Goal: Task Accomplishment & Management: Manage account settings

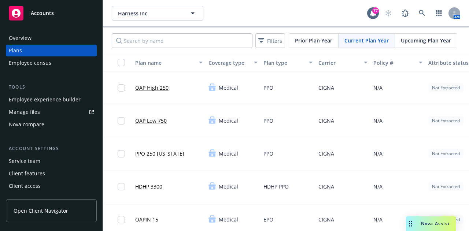
scroll to position [0, 122]
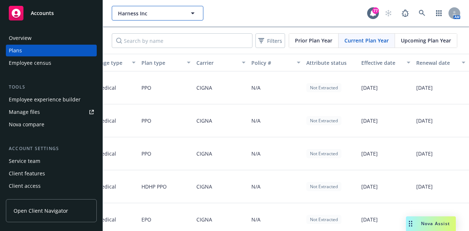
click at [152, 11] on span "Harness Inc" at bounding box center [149, 14] width 63 height 8
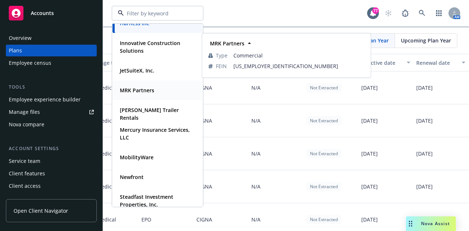
scroll to position [128, 0]
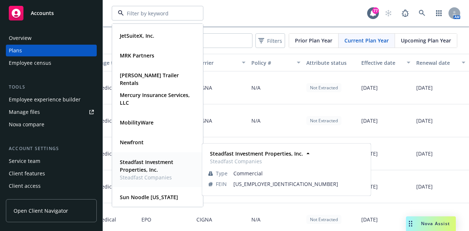
click at [156, 169] on strong "Steadfast Investment Properties, Inc." at bounding box center [146, 166] width 53 height 15
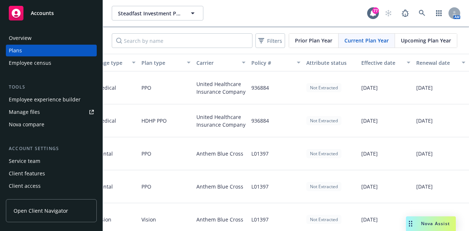
click at [56, 99] on div "Employee experience builder" at bounding box center [45, 100] width 72 height 12
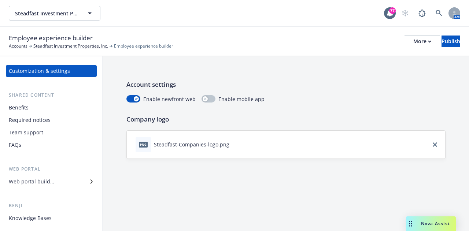
click at [63, 181] on div "Web portal builder" at bounding box center [51, 182] width 85 height 12
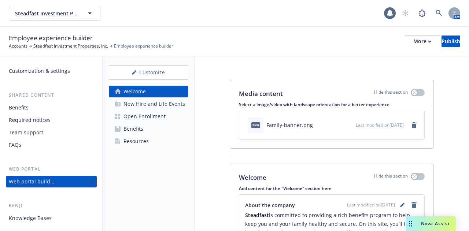
click at [139, 114] on div "Open Enrollment" at bounding box center [144, 117] width 42 height 12
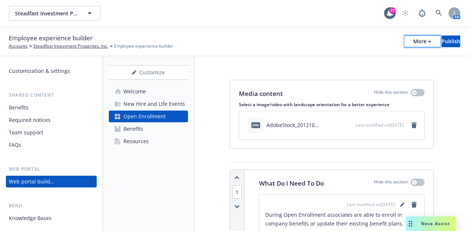
click at [410, 43] on button "More" at bounding box center [422, 42] width 36 height 12
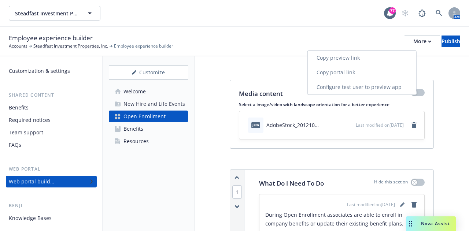
click at [363, 60] on link "Copy preview link" at bounding box center [362, 58] width 108 height 15
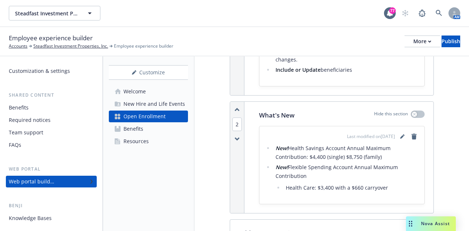
scroll to position [416, 0]
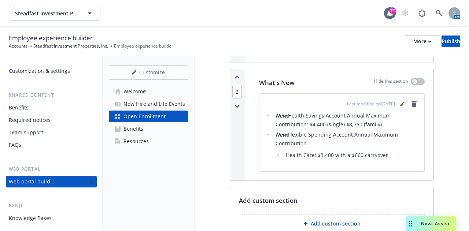
click at [308, 140] on li "New! Flexible Spending Account Annual Maximum Contribution Health Care: $3,400 …" at bounding box center [345, 144] width 145 height 29
click at [308, 144] on li "New! Flexible Spending Account Annual Maximum Contribution Health Care: $3,400 …" at bounding box center [345, 144] width 145 height 29
click at [303, 141] on li "New! Flexible Spending Account Annual Maximum Contribution Health Care: $3,400 …" at bounding box center [345, 144] width 145 height 29
click at [306, 142] on li "New! Flexible Spending Account Annual Maximum Contribution Health Care: $3,400 …" at bounding box center [345, 144] width 145 height 29
click at [303, 142] on li "New! Flexible Spending Account Annual Maximum Contribution Health Care: $3,400 …" at bounding box center [345, 144] width 145 height 29
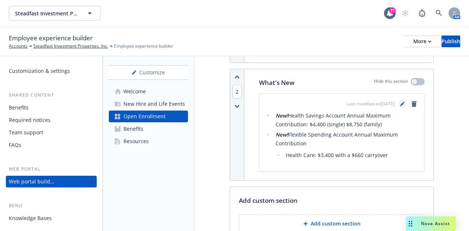
click at [398, 100] on link "editPencil" at bounding box center [402, 104] width 9 height 9
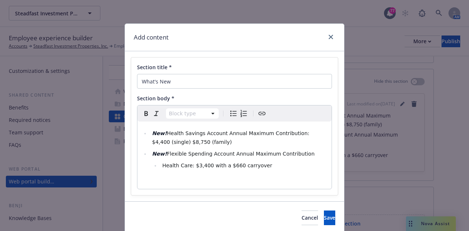
select select
click at [300, 153] on li "New! Flexible Spending Account Annual Maximum Contribution" at bounding box center [238, 153] width 177 height 9
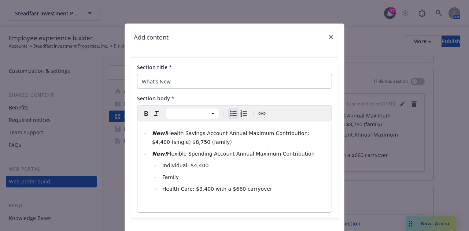
click at [212, 165] on li "Individual: $4,400" at bounding box center [243, 165] width 167 height 9
click at [187, 178] on li "Family" at bounding box center [243, 177] width 167 height 9
click at [185, 191] on span "Health Care: $3,400 with a $660 carryover" at bounding box center [217, 189] width 110 height 6
click at [203, 175] on li "Family: $8,750" at bounding box center [243, 177] width 167 height 9
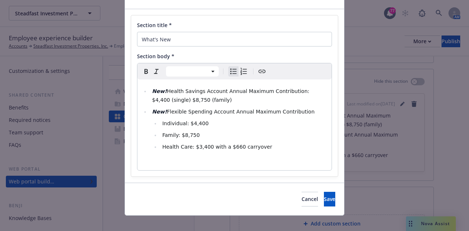
scroll to position [43, 0]
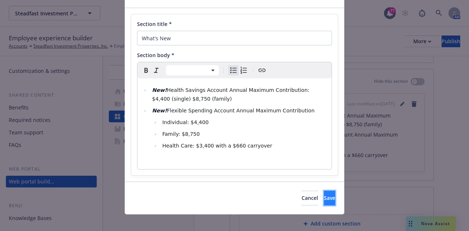
click at [324, 199] on span "Save" at bounding box center [329, 197] width 11 height 7
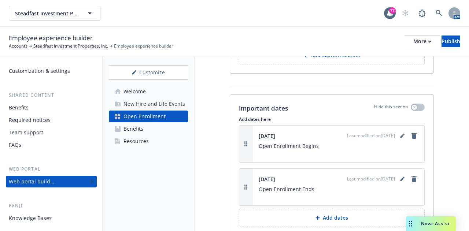
scroll to position [606, 0]
click at [332, 215] on p "Add dates" at bounding box center [335, 217] width 25 height 7
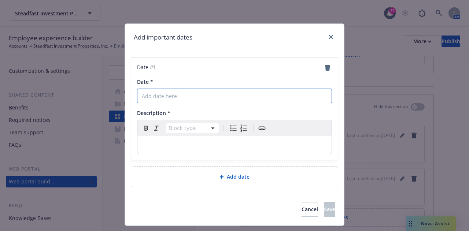
click at [182, 94] on input "Date *" at bounding box center [234, 96] width 195 height 15
type input "October 28, 2025"
click at [173, 150] on div "editable markdown" at bounding box center [234, 145] width 194 height 18
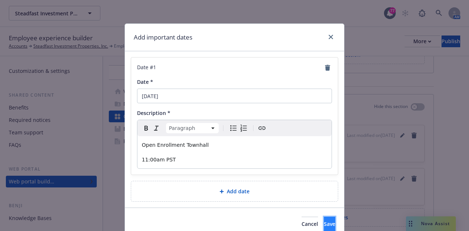
click at [324, 221] on span "Save" at bounding box center [329, 223] width 11 height 7
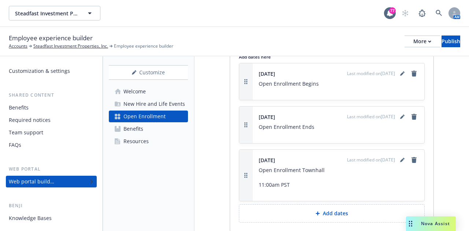
scroll to position [668, 0]
drag, startPoint x: 245, startPoint y: 168, endPoint x: 248, endPoint y: 150, distance: 18.9
drag, startPoint x: 248, startPoint y: 150, endPoint x: 240, endPoint y: 172, distance: 23.6
click at [240, 172] on button "button" at bounding box center [246, 174] width 14 height 51
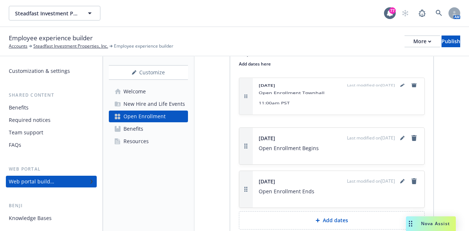
drag, startPoint x: 249, startPoint y: 174, endPoint x: 260, endPoint y: 90, distance: 84.2
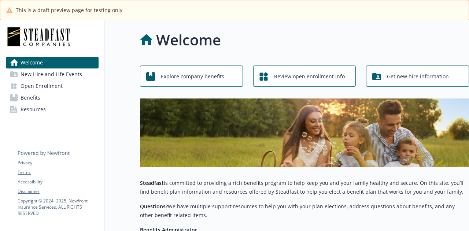
click at [32, 82] on span "Open Enrollment" at bounding box center [42, 86] width 42 height 12
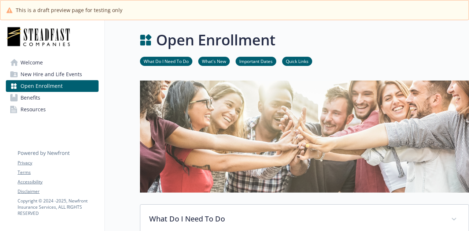
scroll to position [73, 0]
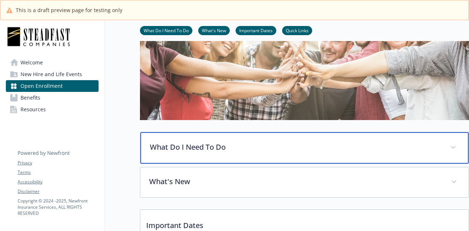
click at [214, 147] on p "What Do I Need To Do" at bounding box center [296, 147] width 292 height 11
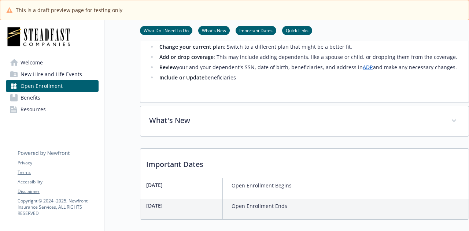
scroll to position [311, 0]
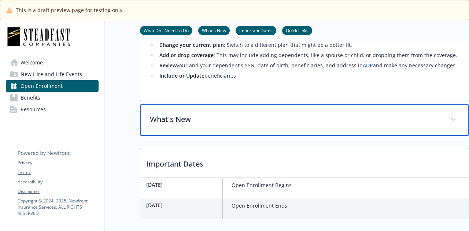
click at [280, 111] on div "What's New" at bounding box center [304, 119] width 328 height 31
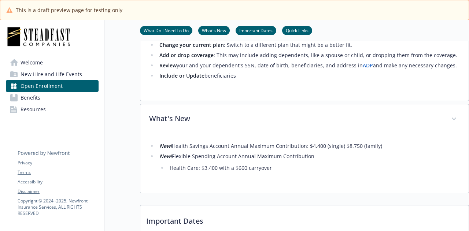
click at [310, 159] on li "New! Flexible Spending Account Annual Maximum Contribution Health Care: $3,400 …" at bounding box center [308, 162] width 302 height 21
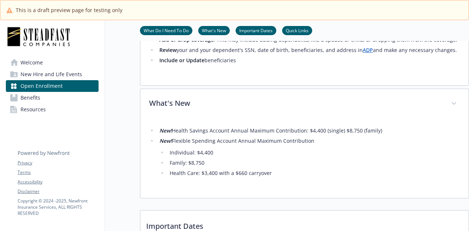
scroll to position [0, 0]
